Goal: Task Accomplishment & Management: Manage account settings

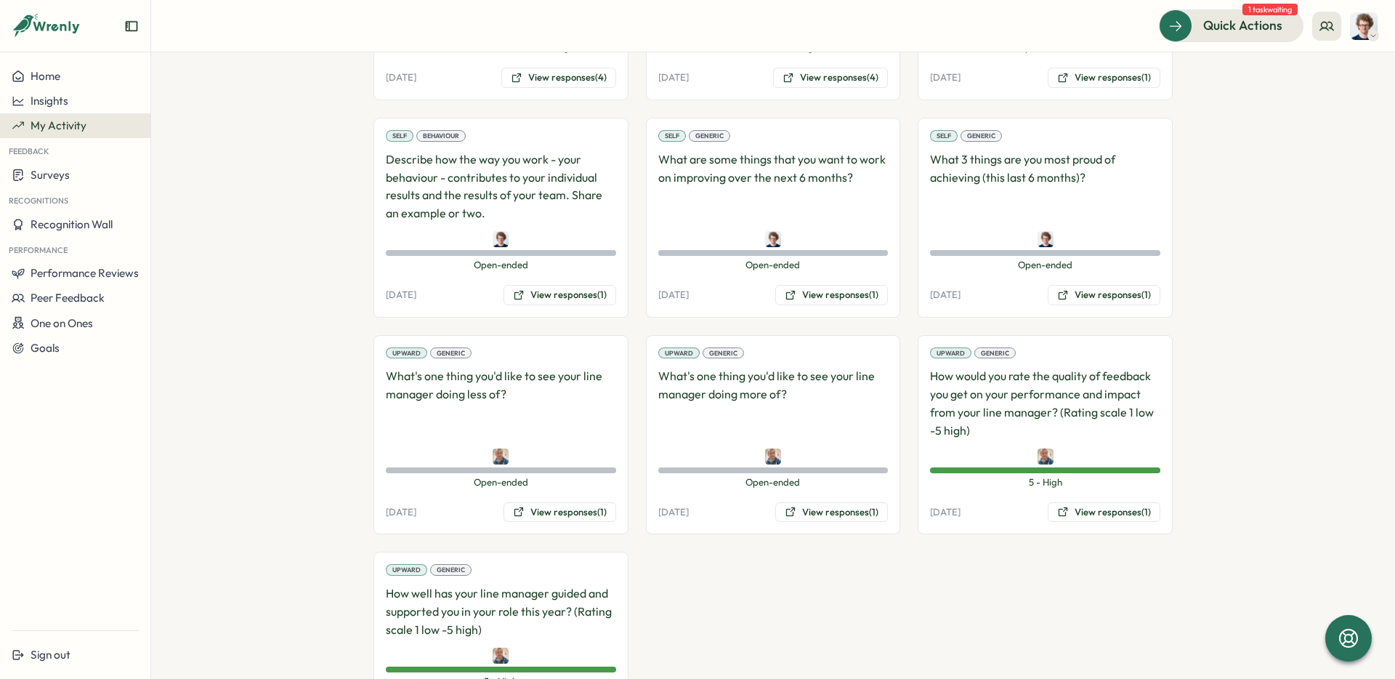
scroll to position [2080, 0]
click at [1115, 299] on button "View responses (1)" at bounding box center [1104, 298] width 113 height 20
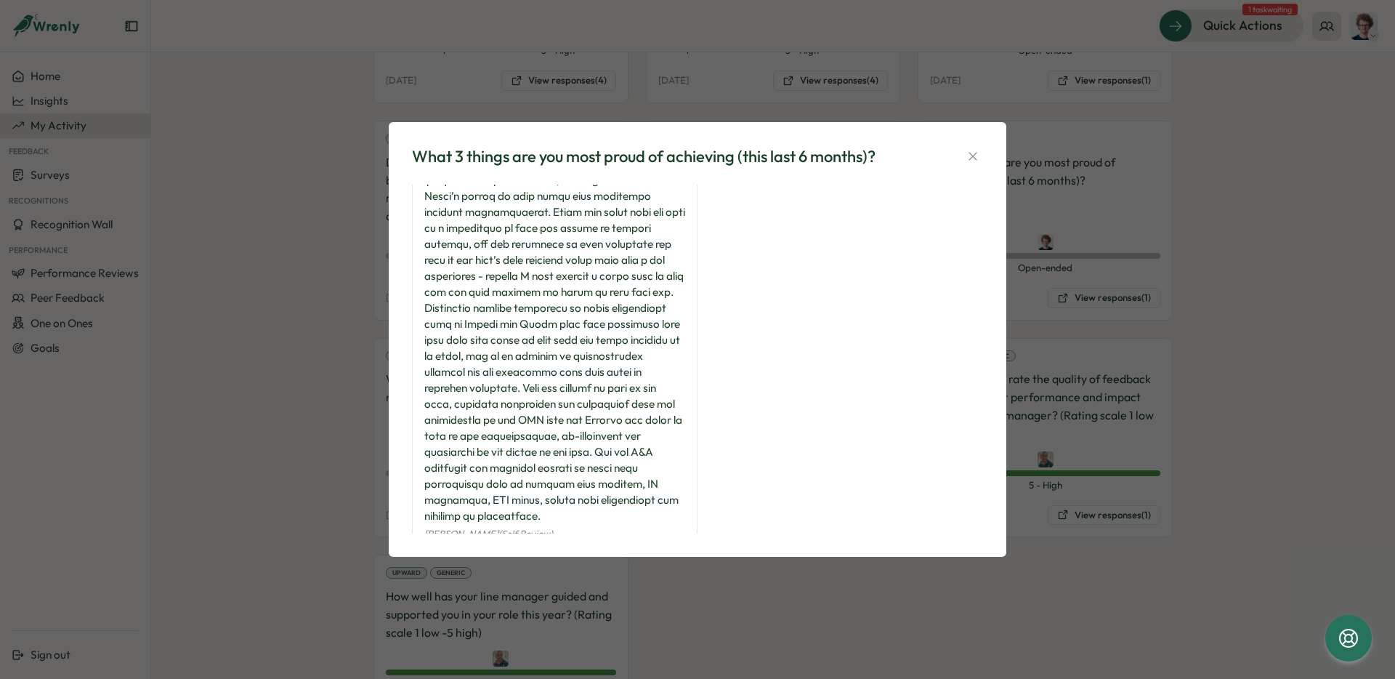
scroll to position [1052, 0]
click at [975, 160] on icon "button" at bounding box center [973, 156] width 15 height 15
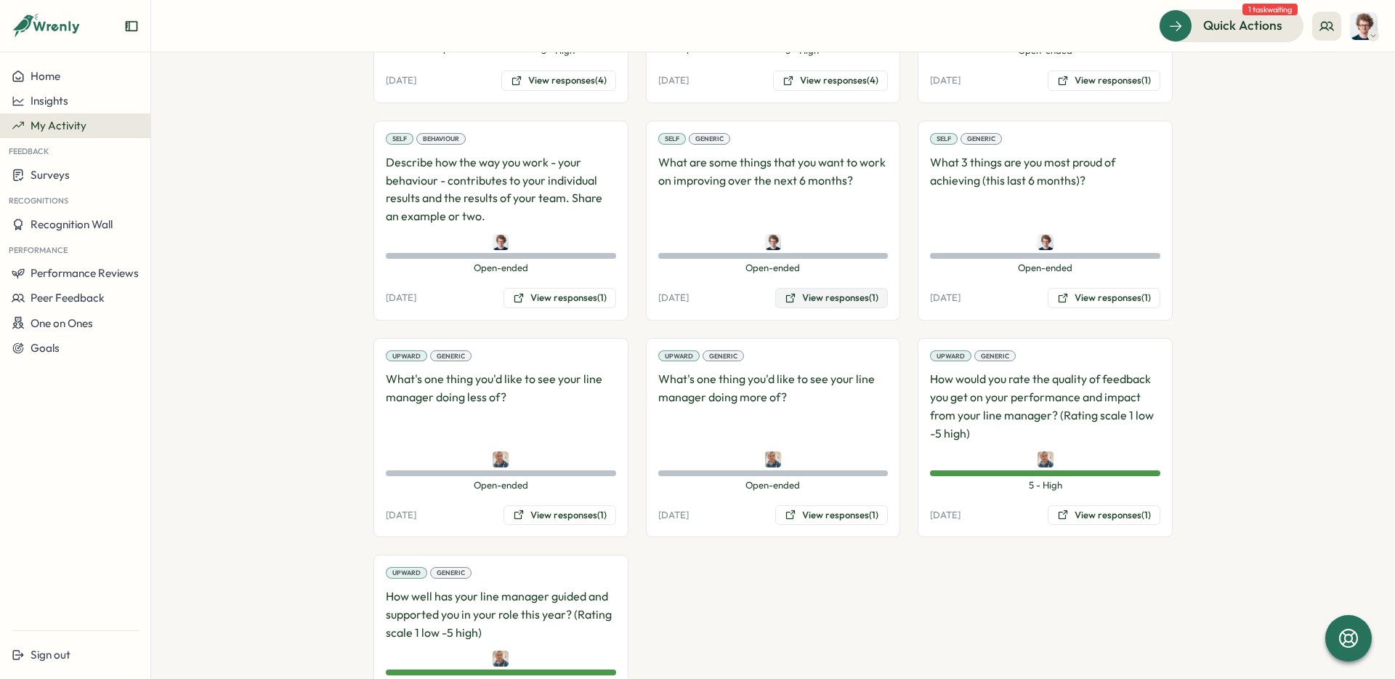
click at [848, 300] on button "View responses (1)" at bounding box center [831, 298] width 113 height 20
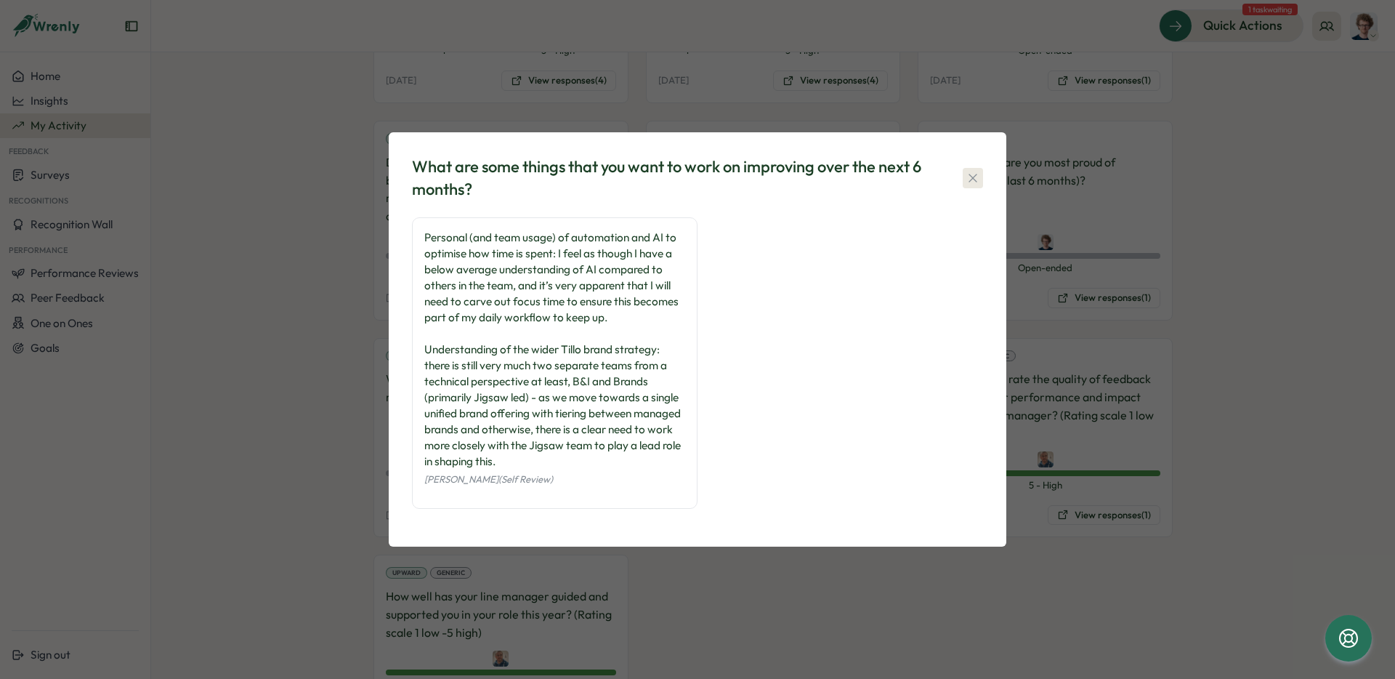
click at [978, 178] on icon "button" at bounding box center [973, 178] width 15 height 15
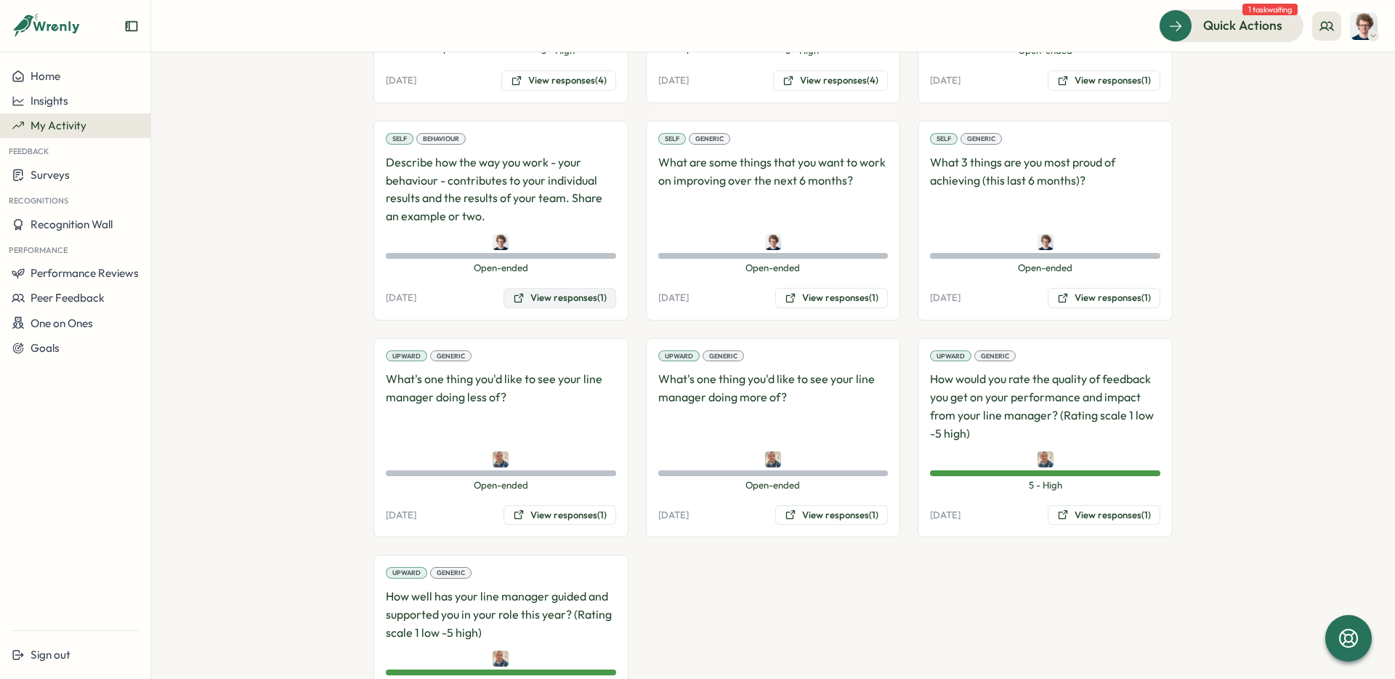
click at [565, 299] on button "View responses (1)" at bounding box center [560, 298] width 113 height 20
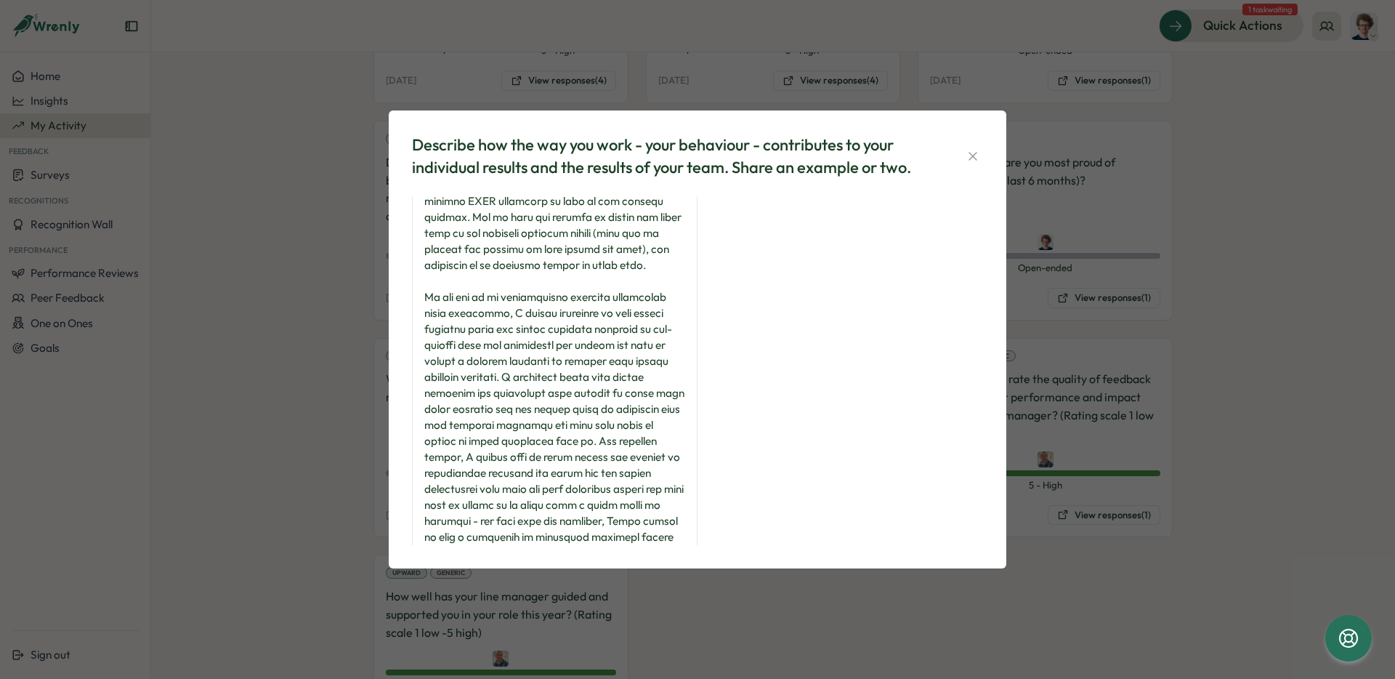
scroll to position [0, 0]
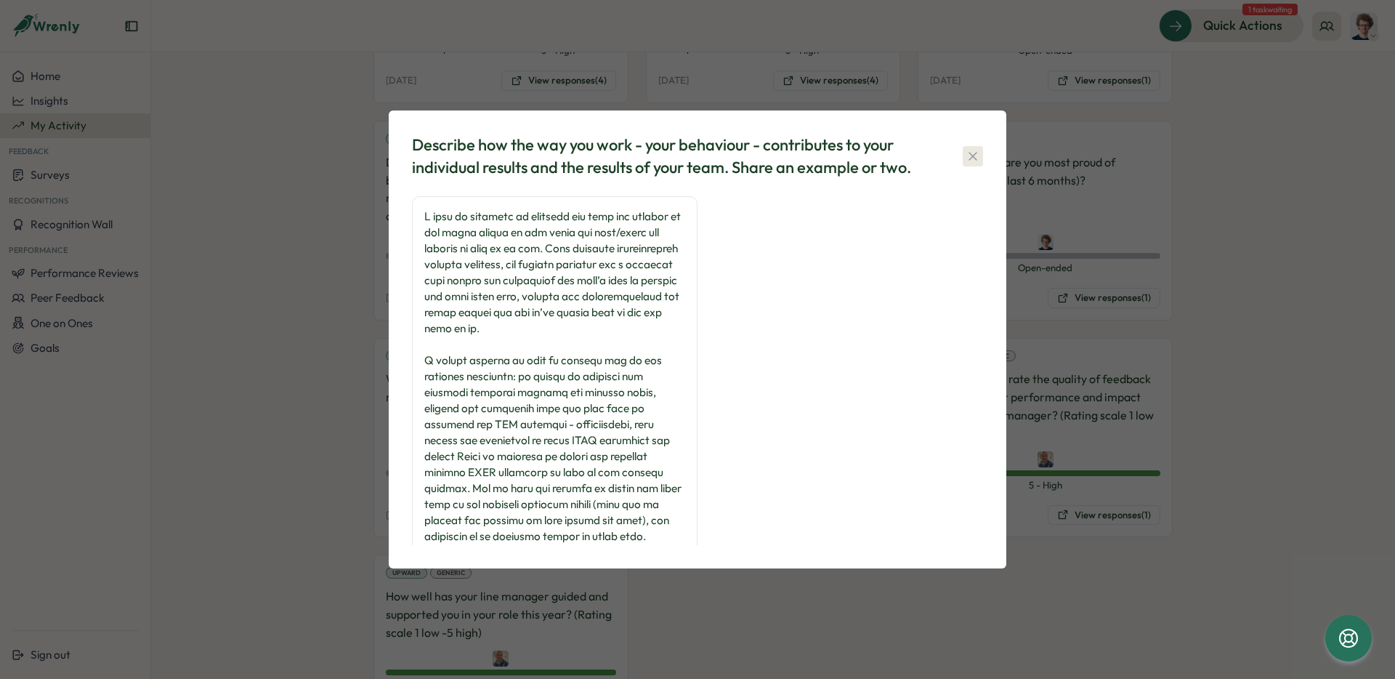
click at [977, 162] on icon "button" at bounding box center [973, 156] width 15 height 15
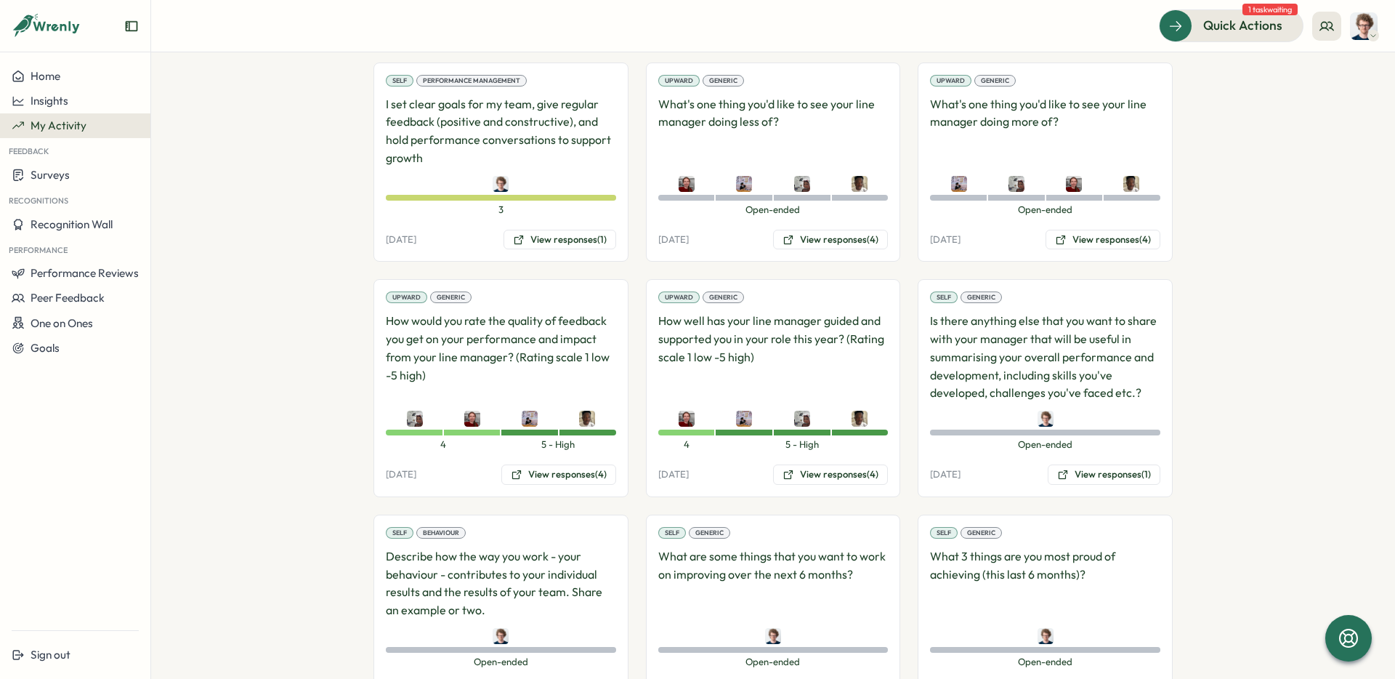
scroll to position [1836, 0]
